Goal: Task Accomplishment & Management: Use online tool/utility

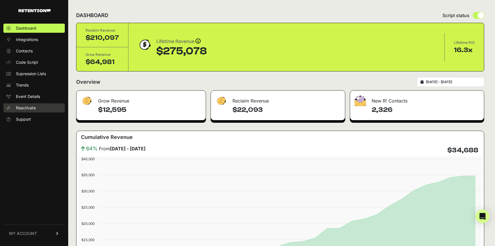
click at [27, 106] on span "Reactivate" at bounding box center [26, 108] width 20 height 6
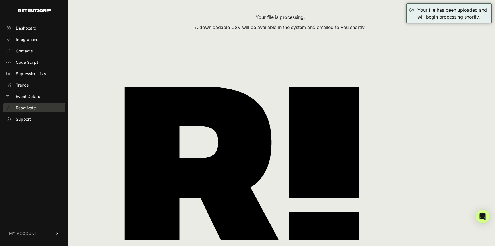
click at [24, 107] on span "Reactivate" at bounding box center [26, 108] width 20 height 6
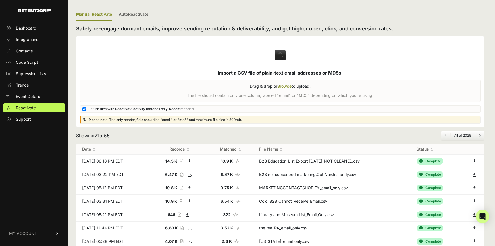
click at [477, 161] on icon at bounding box center [474, 161] width 8 height 9
